Goal: Task Accomplishment & Management: Complete application form

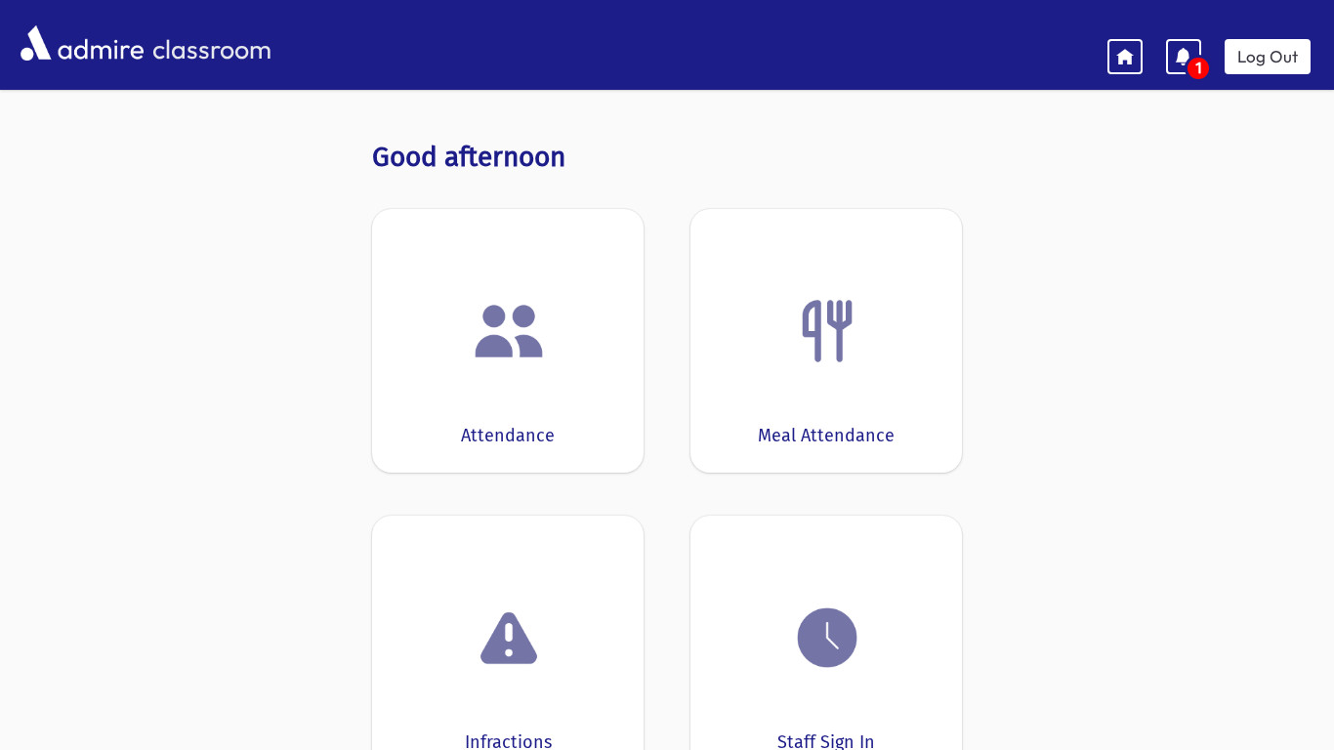
click at [500, 335] on img at bounding box center [509, 331] width 74 height 74
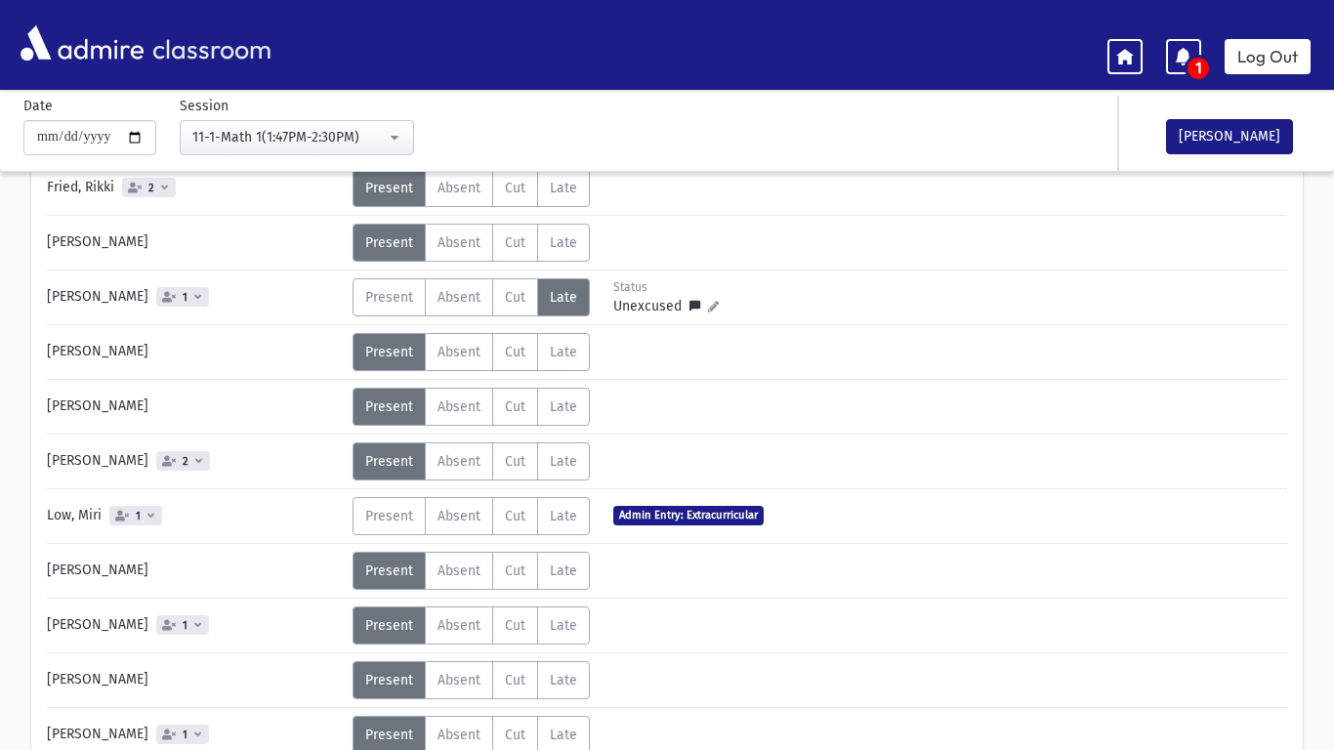
scroll to position [234, 0]
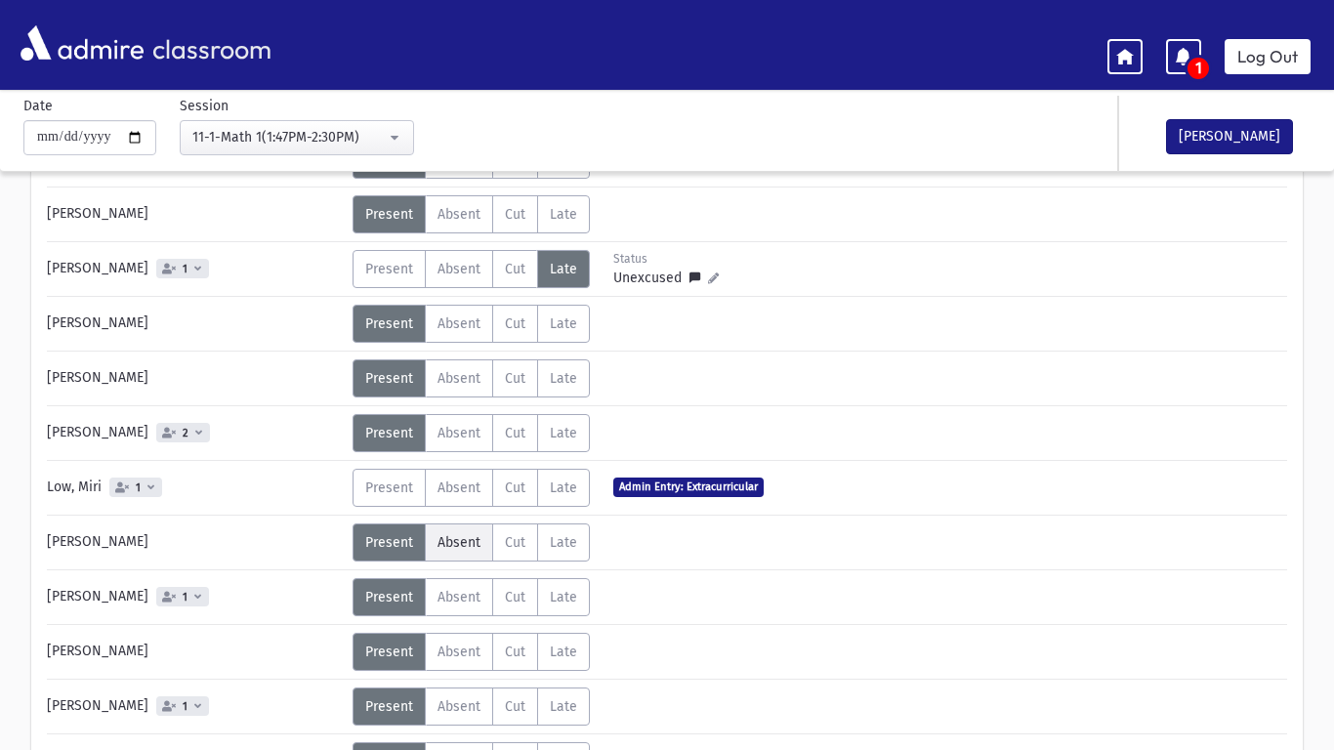
click at [468, 545] on span "Absent" at bounding box center [458, 542] width 43 height 17
click at [464, 597] on span "Absent" at bounding box center [458, 597] width 43 height 17
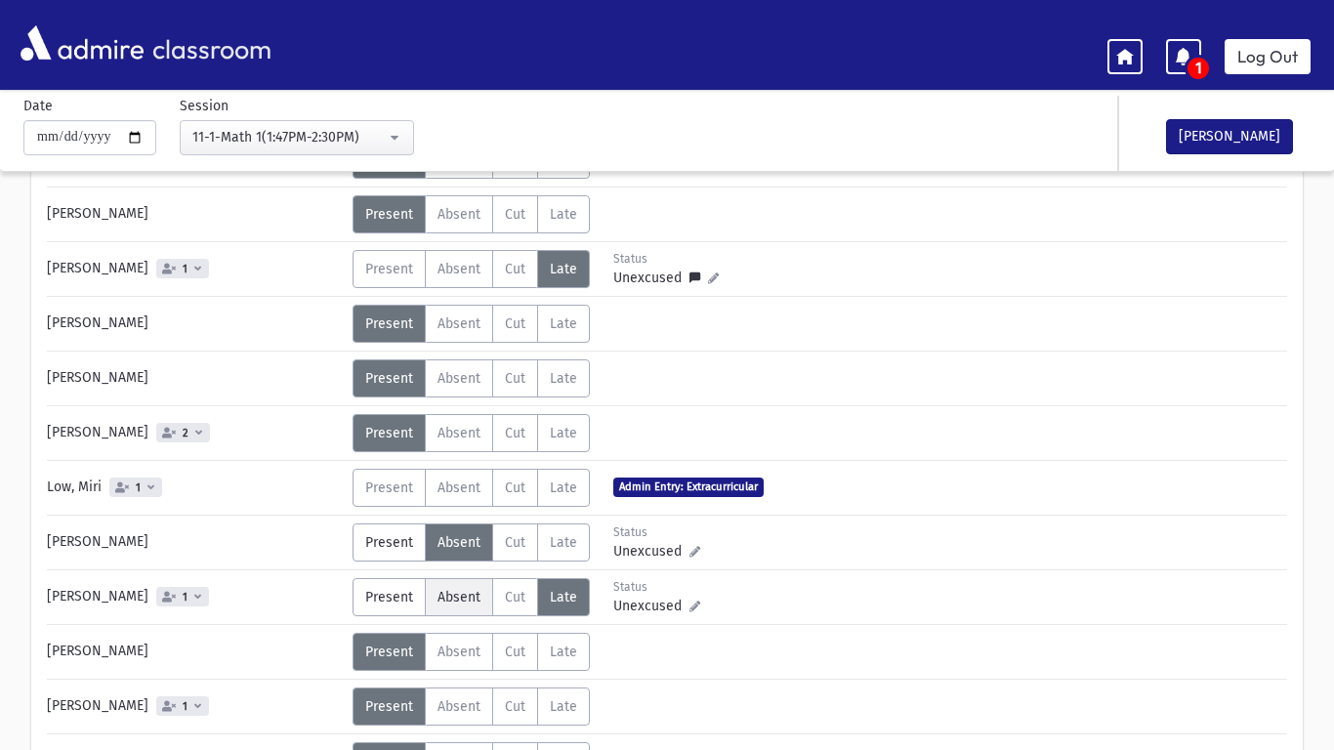
click at [447, 595] on span "Absent" at bounding box center [458, 597] width 43 height 17
click at [449, 594] on span "Absent" at bounding box center [458, 597] width 43 height 17
click at [393, 651] on span "Present" at bounding box center [389, 651] width 48 height 17
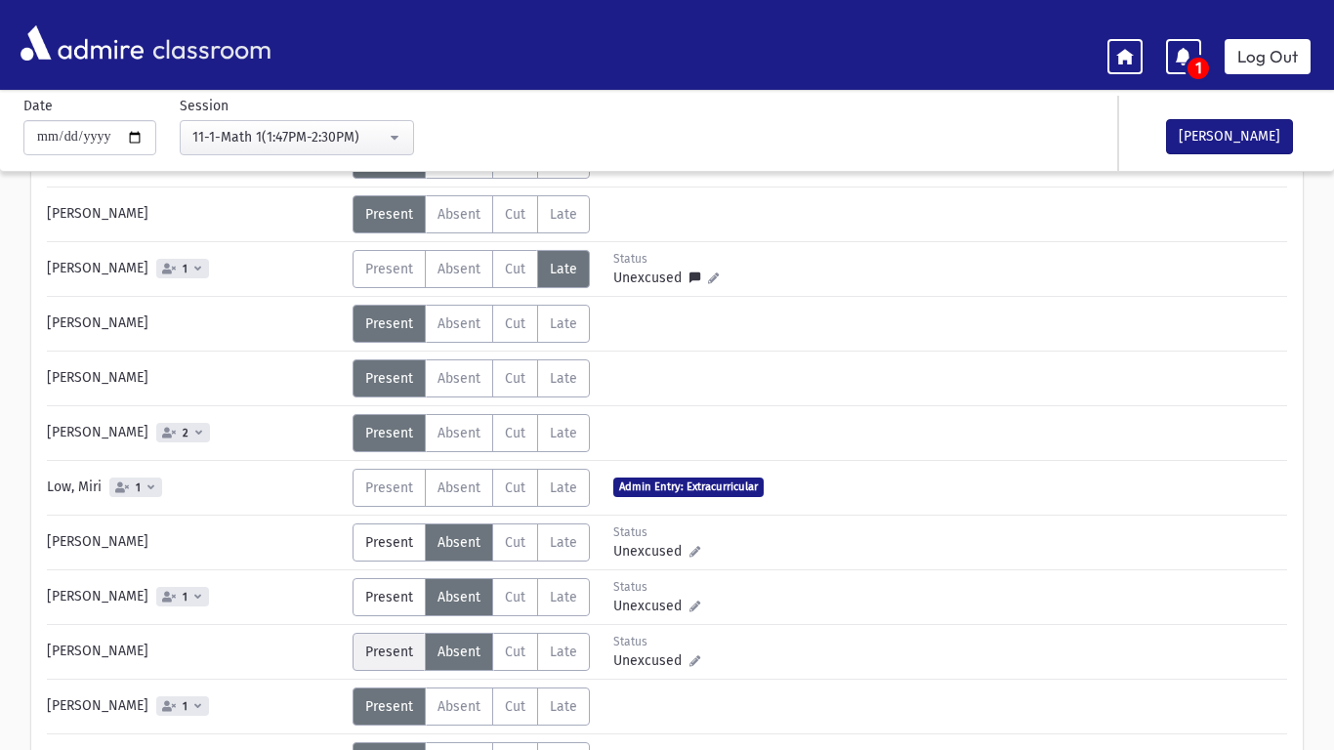
click at [379, 656] on span "Present" at bounding box center [389, 651] width 48 height 17
click at [379, 658] on span "Present" at bounding box center [389, 651] width 48 height 17
click at [378, 702] on span "Present" at bounding box center [389, 706] width 48 height 17
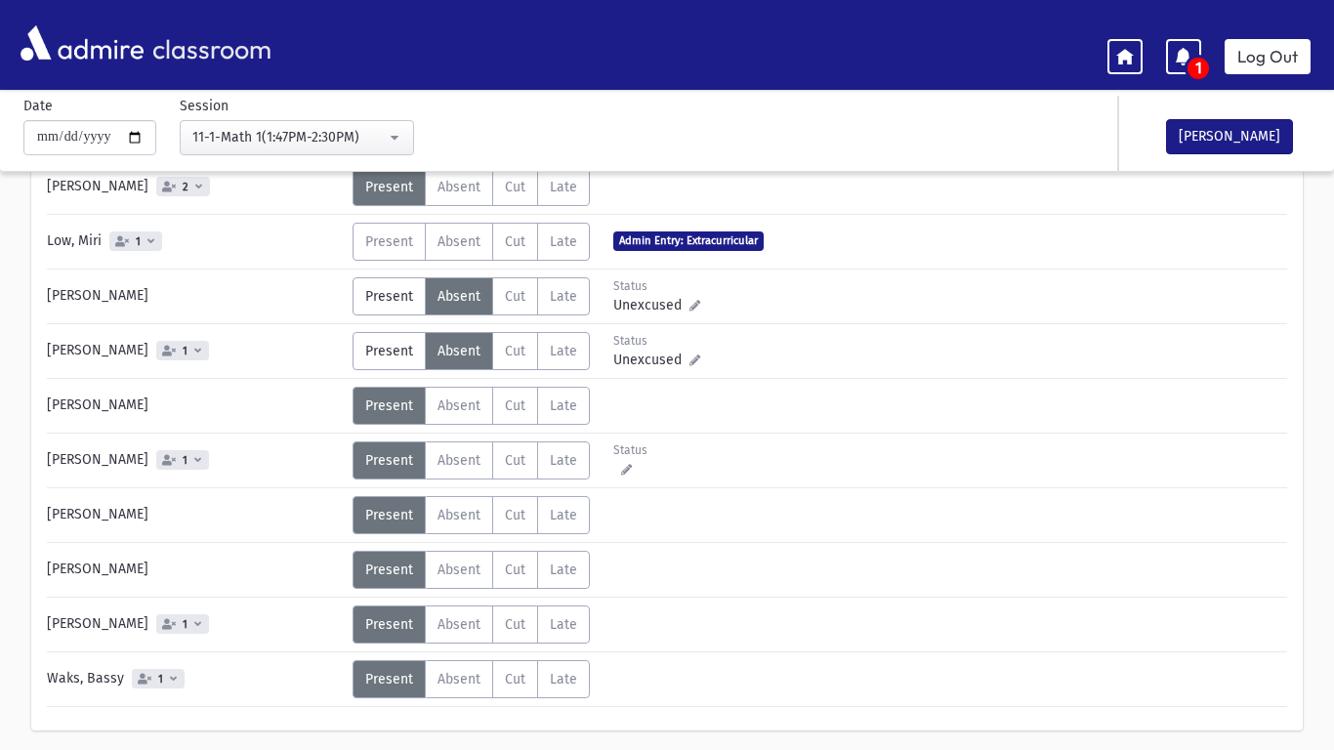
scroll to position [483, 0]
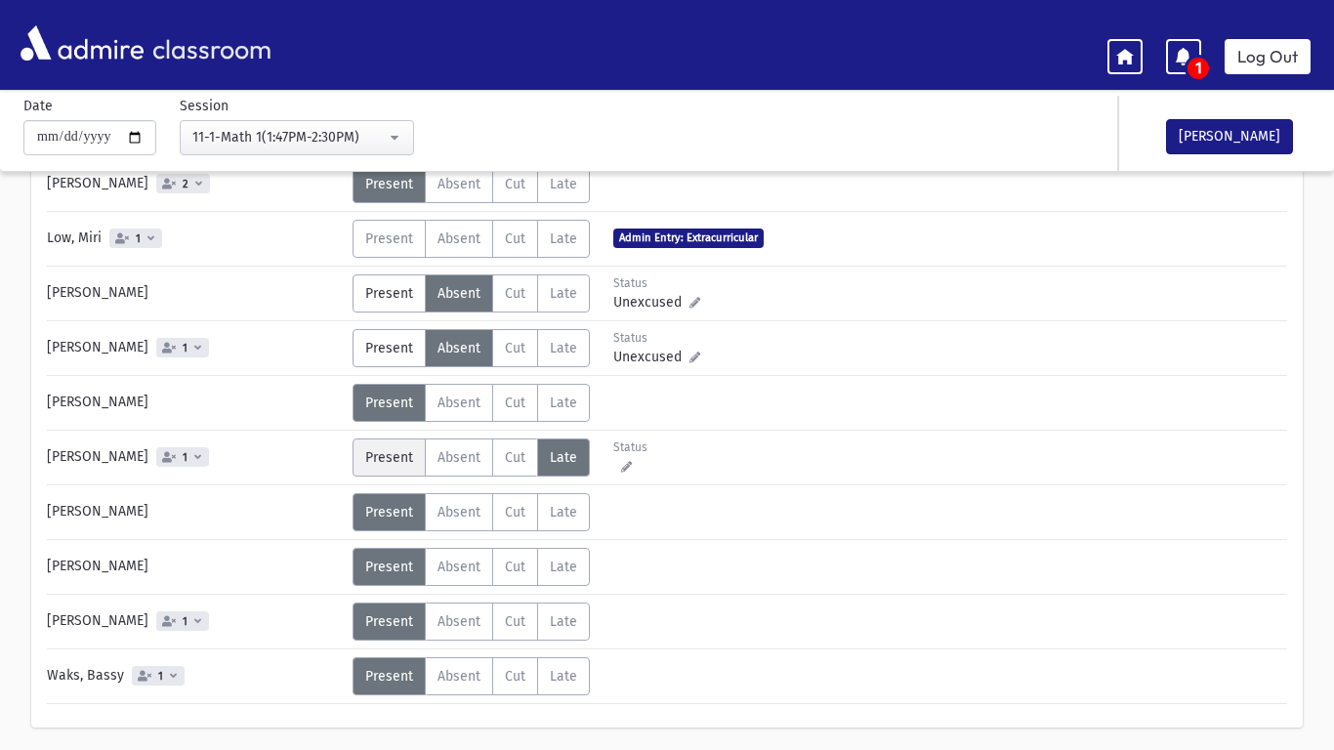
click at [374, 454] on span "Present" at bounding box center [389, 457] width 48 height 17
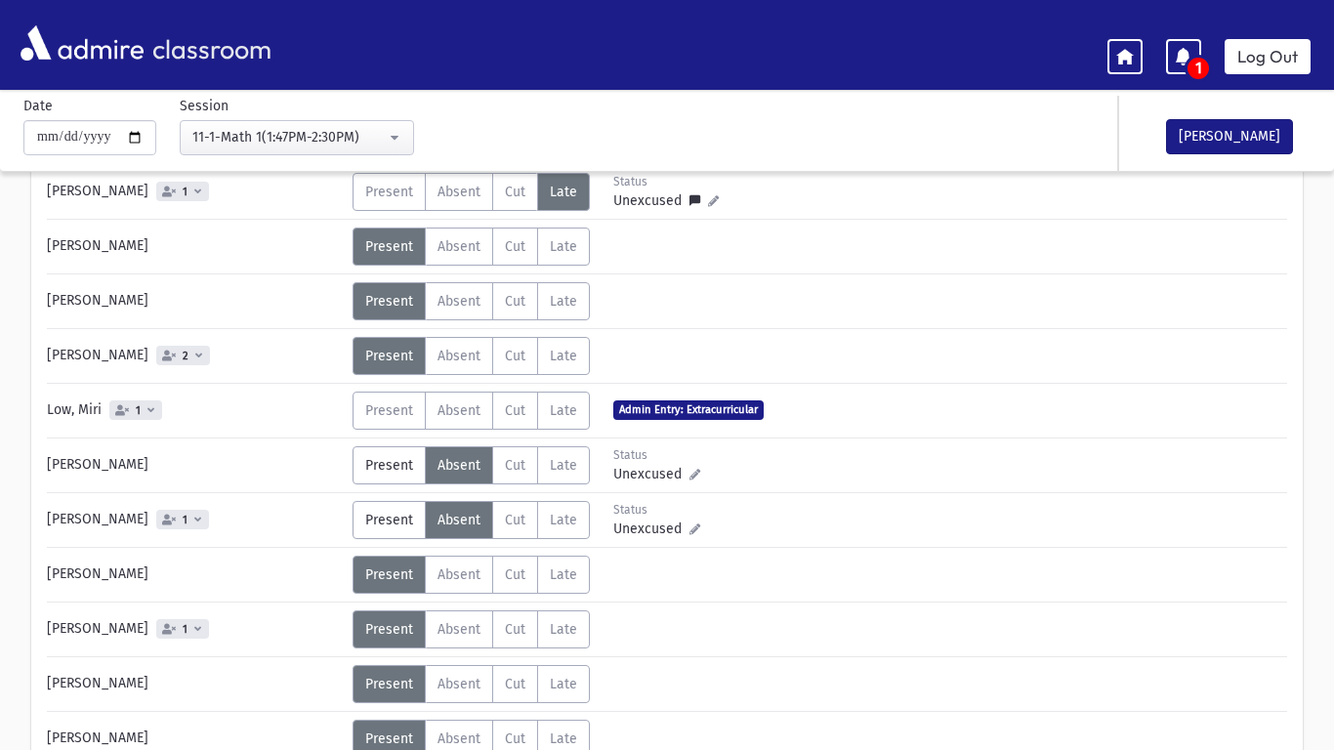
scroll to position [246, 0]
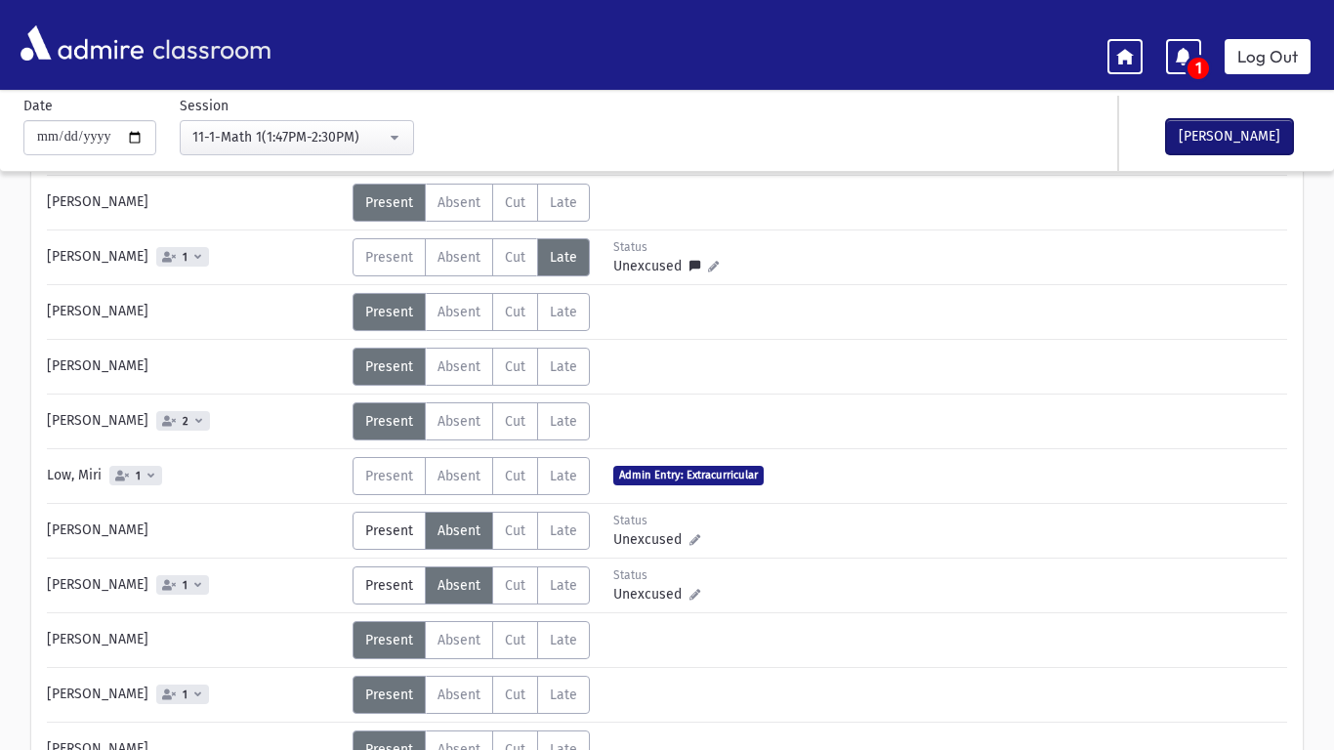
click at [1231, 141] on button "[PERSON_NAME]" at bounding box center [1229, 136] width 127 height 35
click at [1244, 65] on link "Log Out" at bounding box center [1267, 56] width 86 height 35
